Goal: Information Seeking & Learning: Learn about a topic

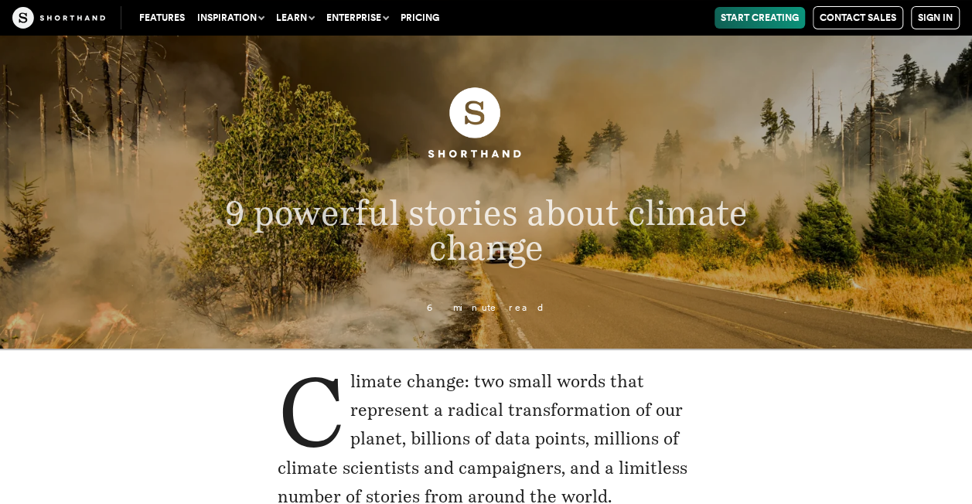
scroll to position [42, 0]
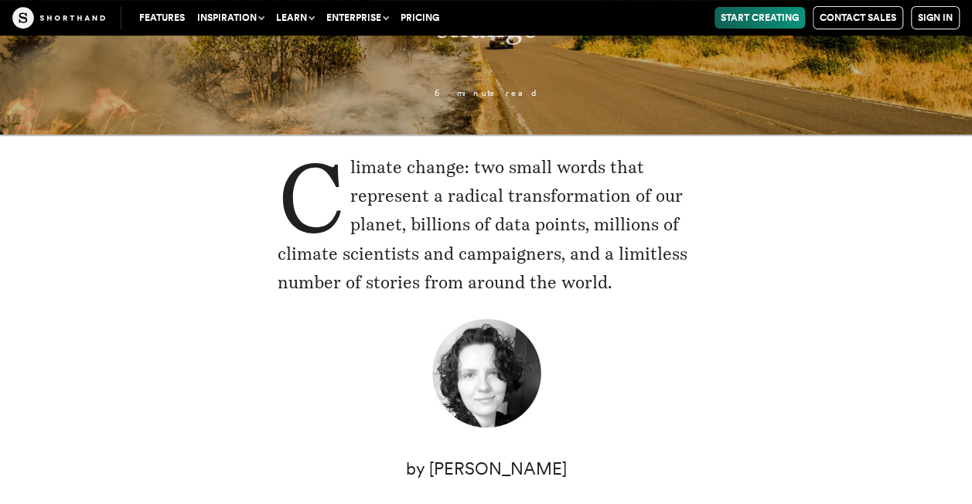
scroll to position [261, 0]
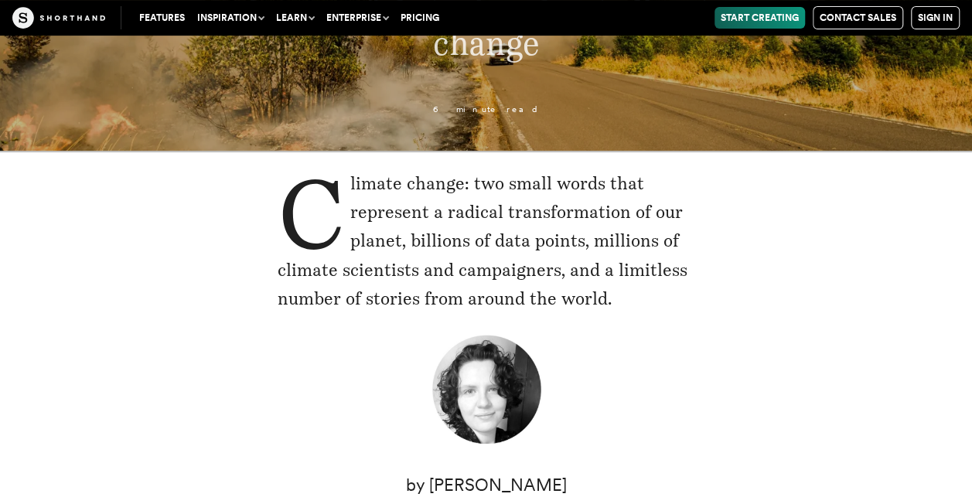
scroll to position [240, 0]
drag, startPoint x: 294, startPoint y: 202, endPoint x: 636, endPoint y: 308, distance: 358.0
click at [636, 308] on p "Climate change: two small words that represent a radical transformation of our …" at bounding box center [487, 241] width 418 height 145
drag, startPoint x: 273, startPoint y: 198, endPoint x: 627, endPoint y: 310, distance: 370.9
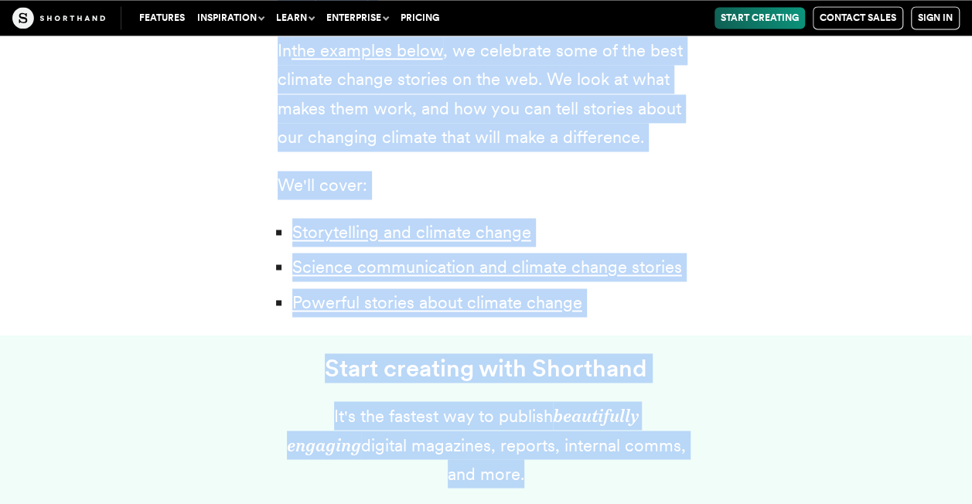
scroll to position [1178, 0]
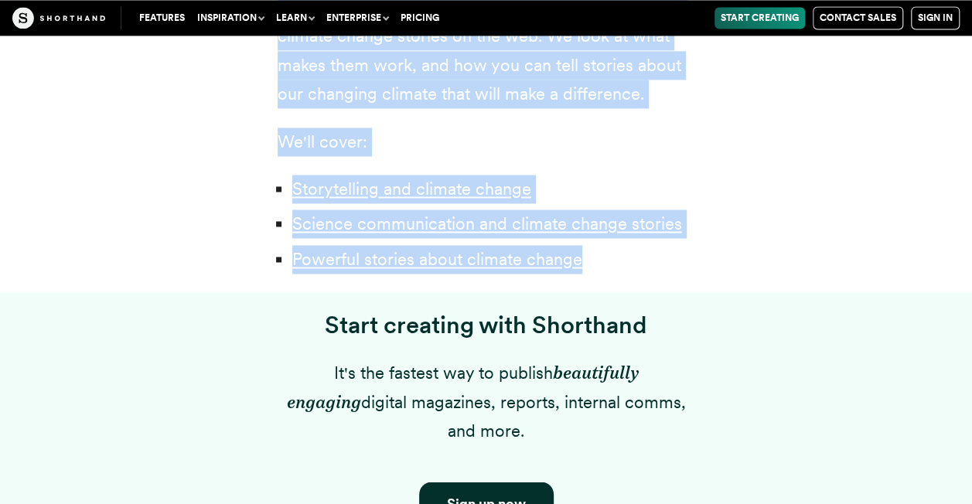
drag, startPoint x: 275, startPoint y: 68, endPoint x: 588, endPoint y: 261, distance: 367.5
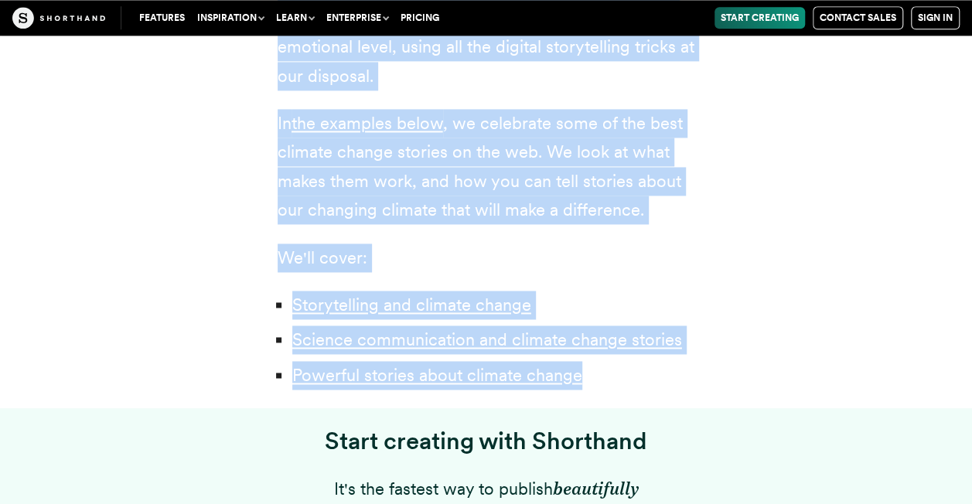
scroll to position [1067, 0]
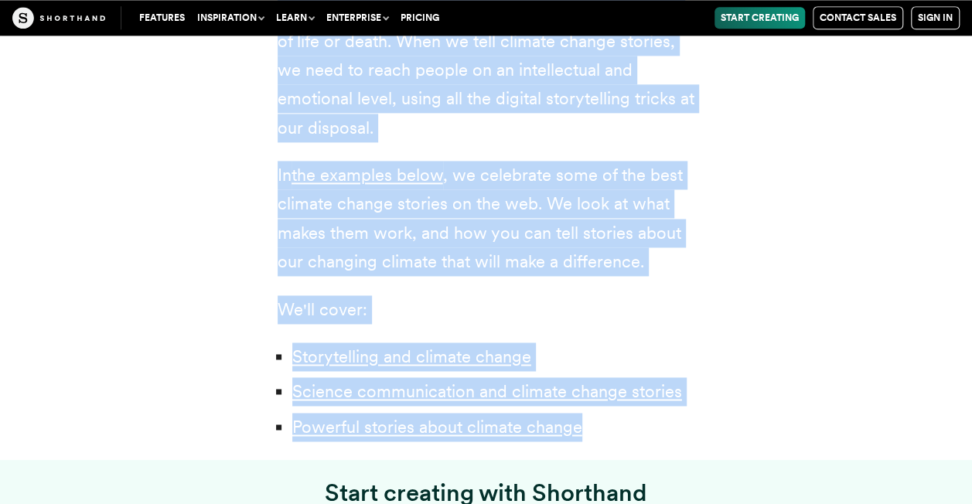
scroll to position [1013, 0]
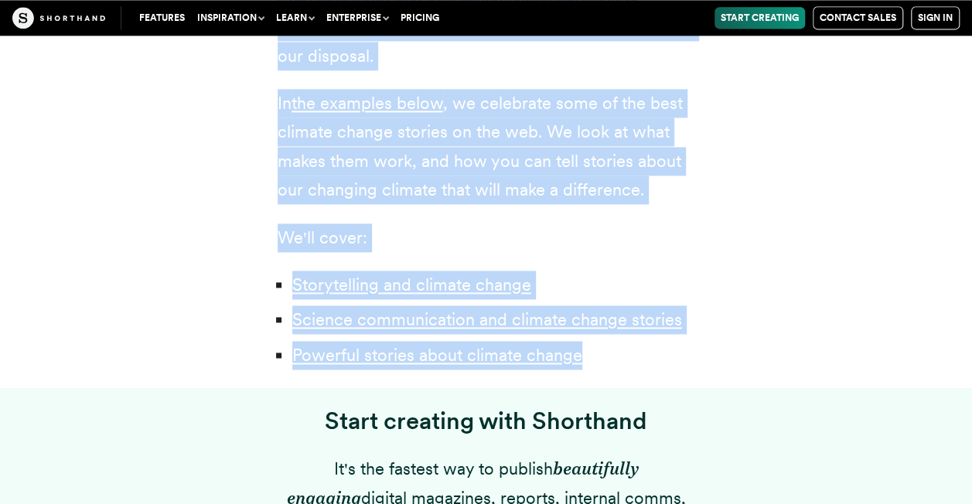
scroll to position [1125, 0]
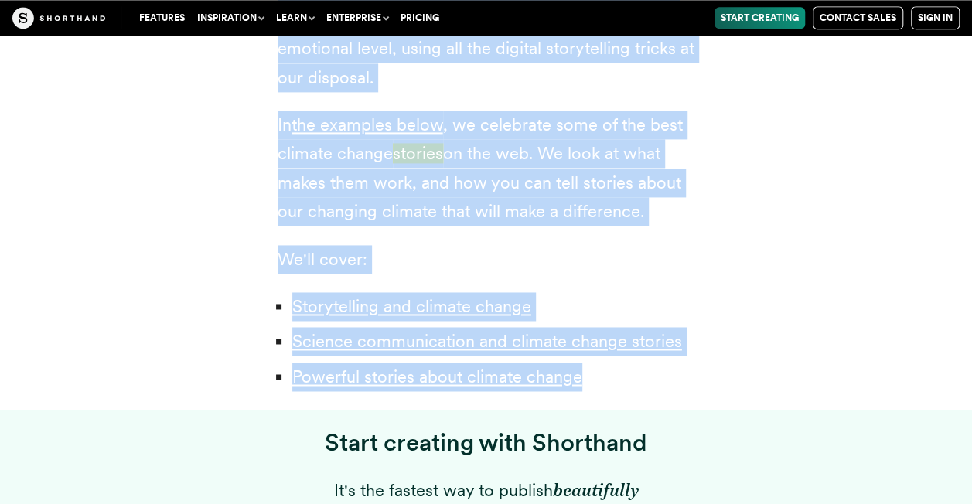
scroll to position [1054, 0]
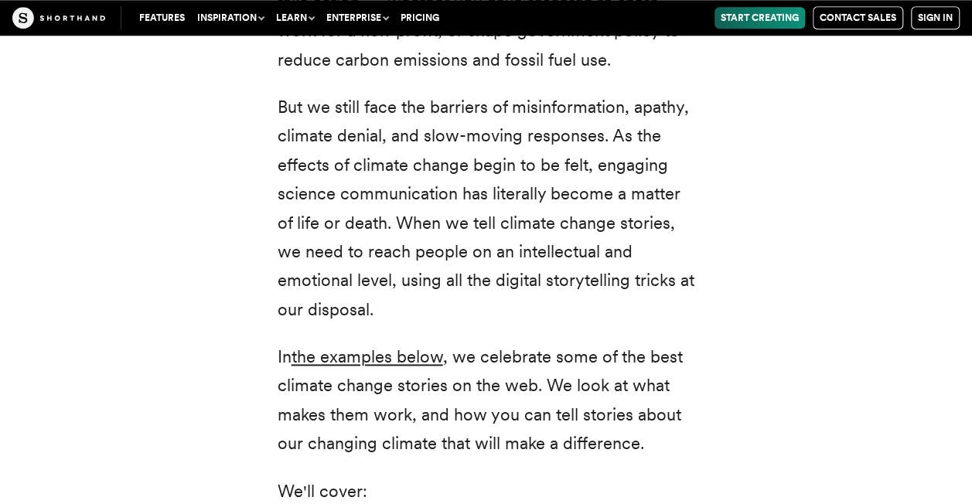
scroll to position [829, 0]
